Goal: Navigation & Orientation: Go to known website

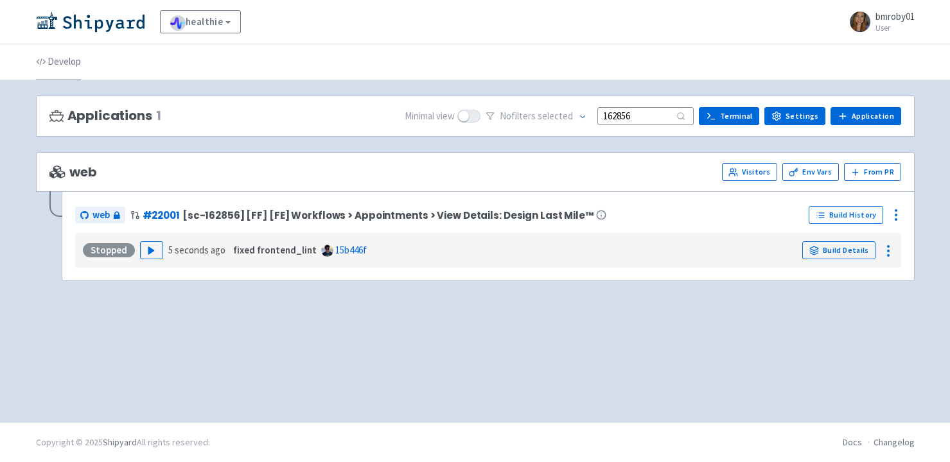
click at [66, 64] on link "Develop" at bounding box center [58, 62] width 45 height 36
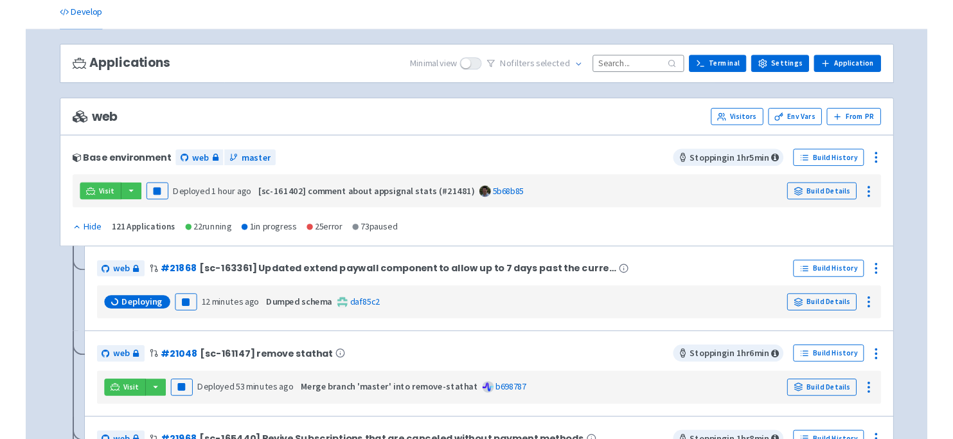
scroll to position [53, 0]
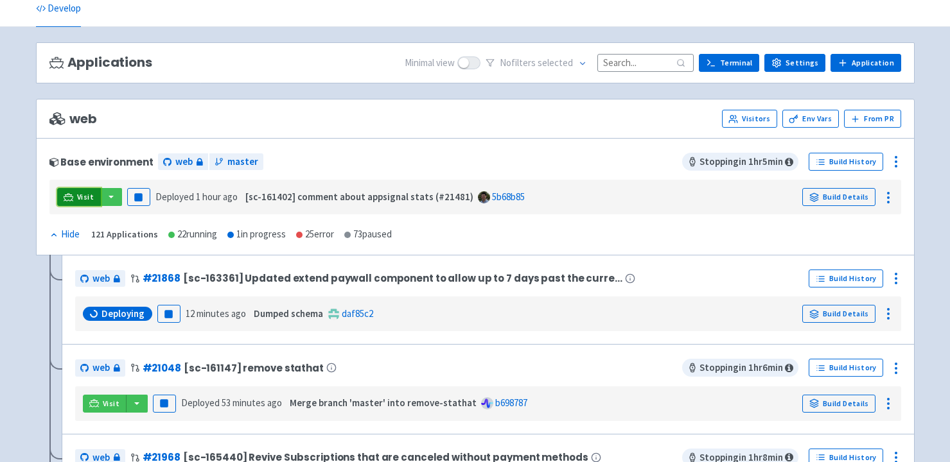
click at [75, 200] on link "Visit" at bounding box center [79, 197] width 44 height 18
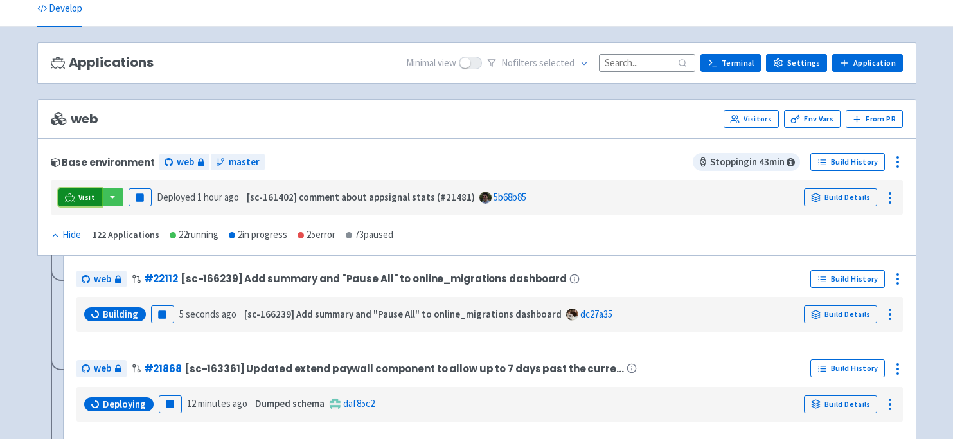
click at [79, 200] on span "Visit" at bounding box center [86, 197] width 17 height 10
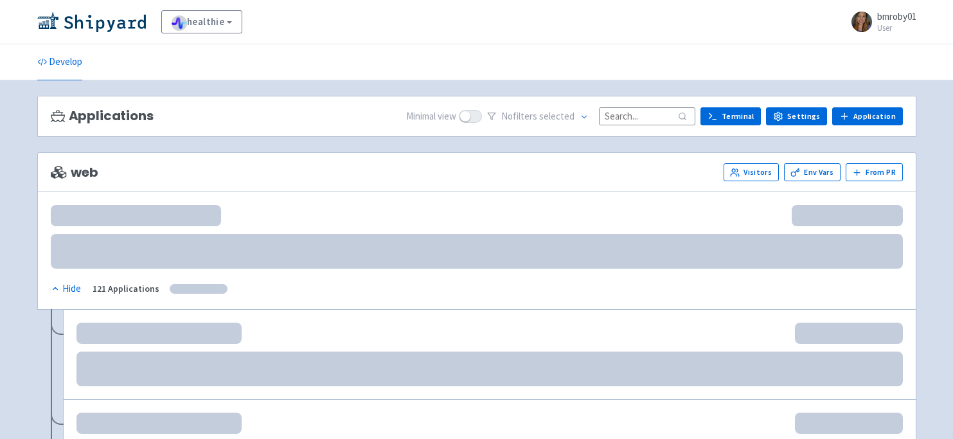
scroll to position [53, 0]
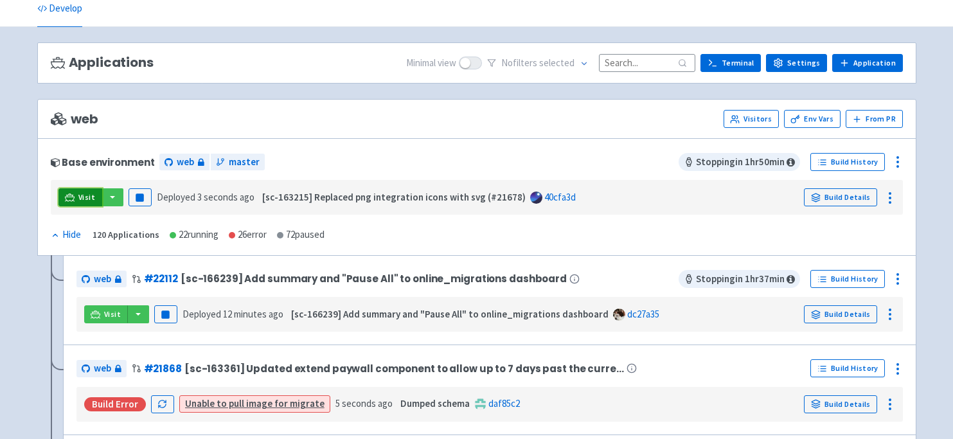
click at [75, 200] on link "Visit" at bounding box center [80, 197] width 44 height 18
